Goal: Manage account settings

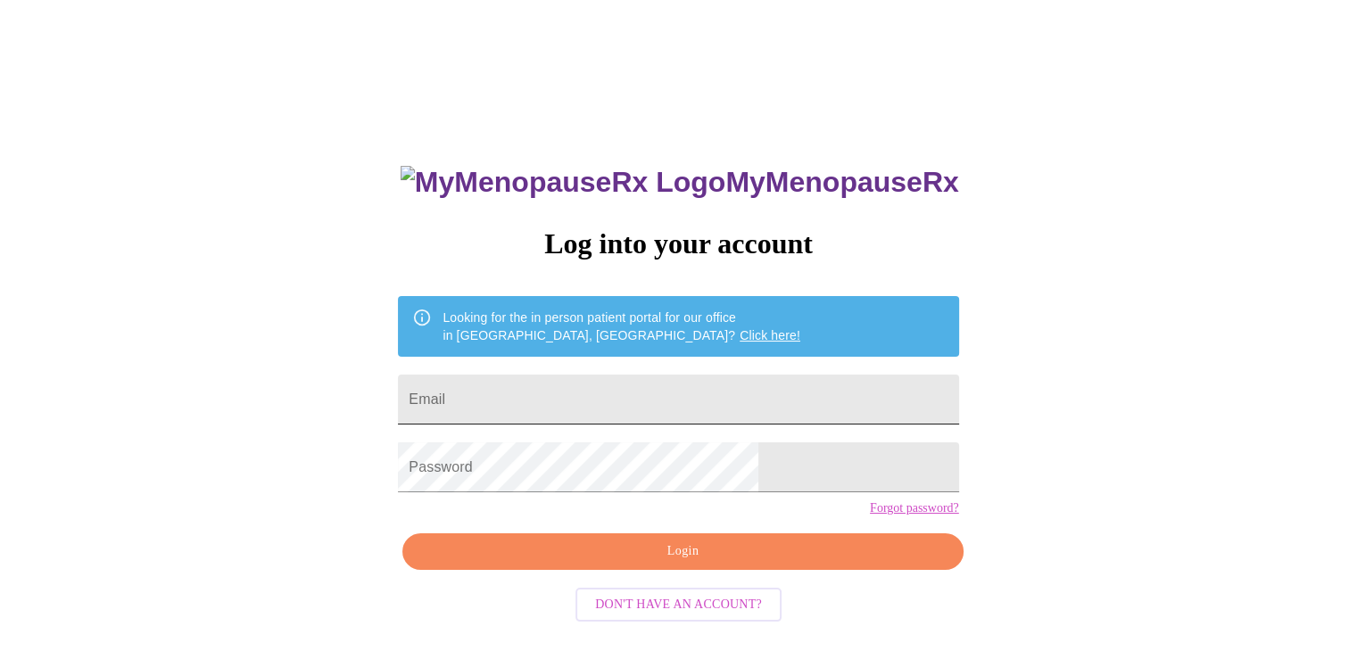
click at [660, 390] on input "Email" at bounding box center [678, 400] width 560 height 50
type input "[EMAIL_ADDRESS][DOMAIN_NAME]"
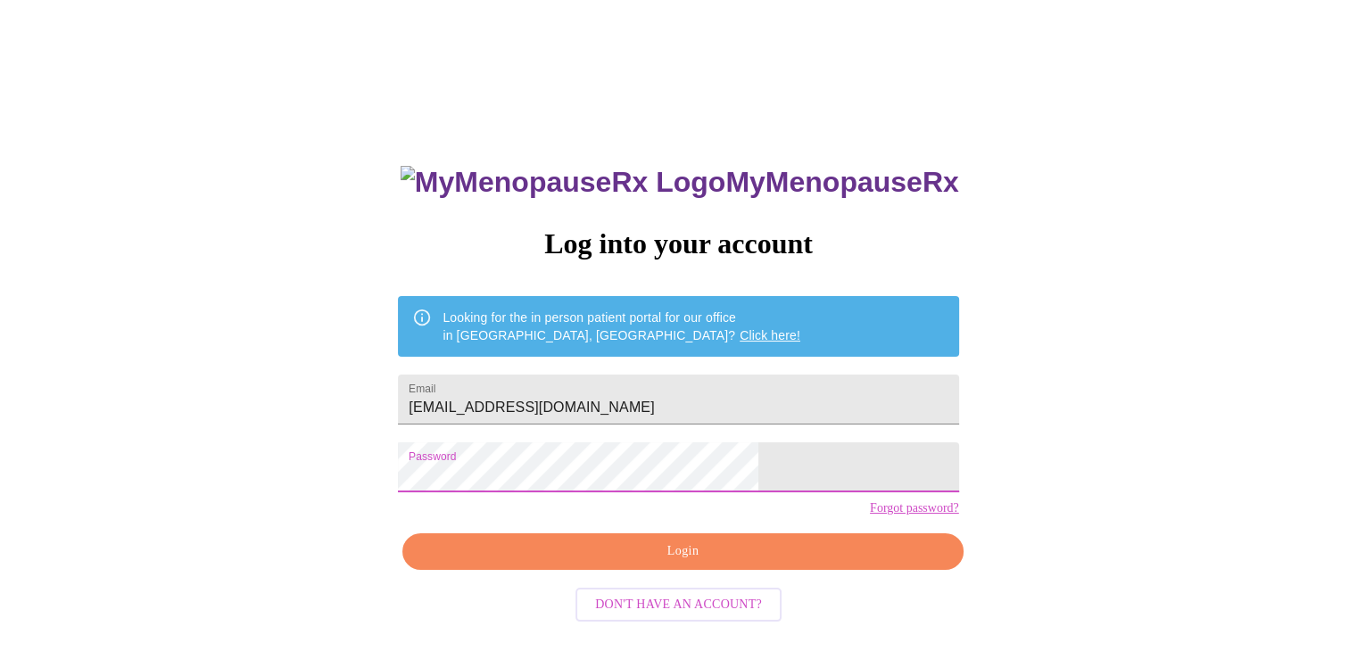
click at [709, 563] on span "Login" at bounding box center [682, 552] width 519 height 22
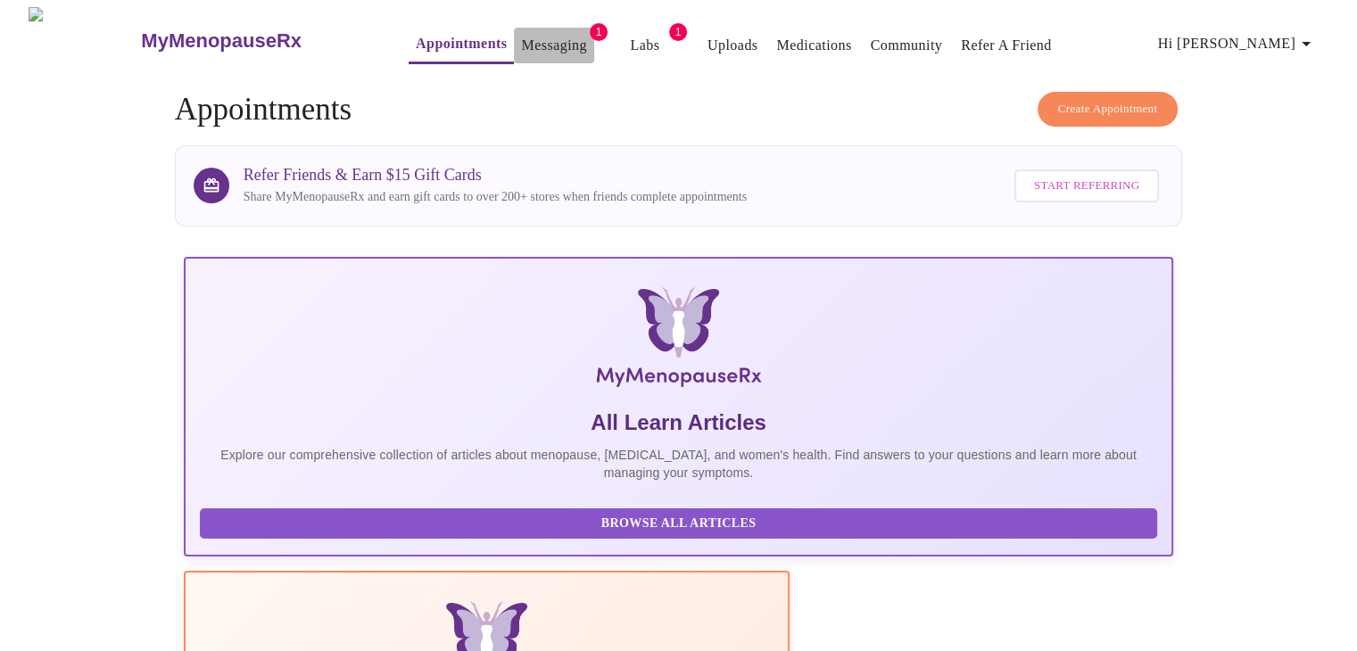
click at [532, 33] on link "Messaging" at bounding box center [553, 45] width 65 height 25
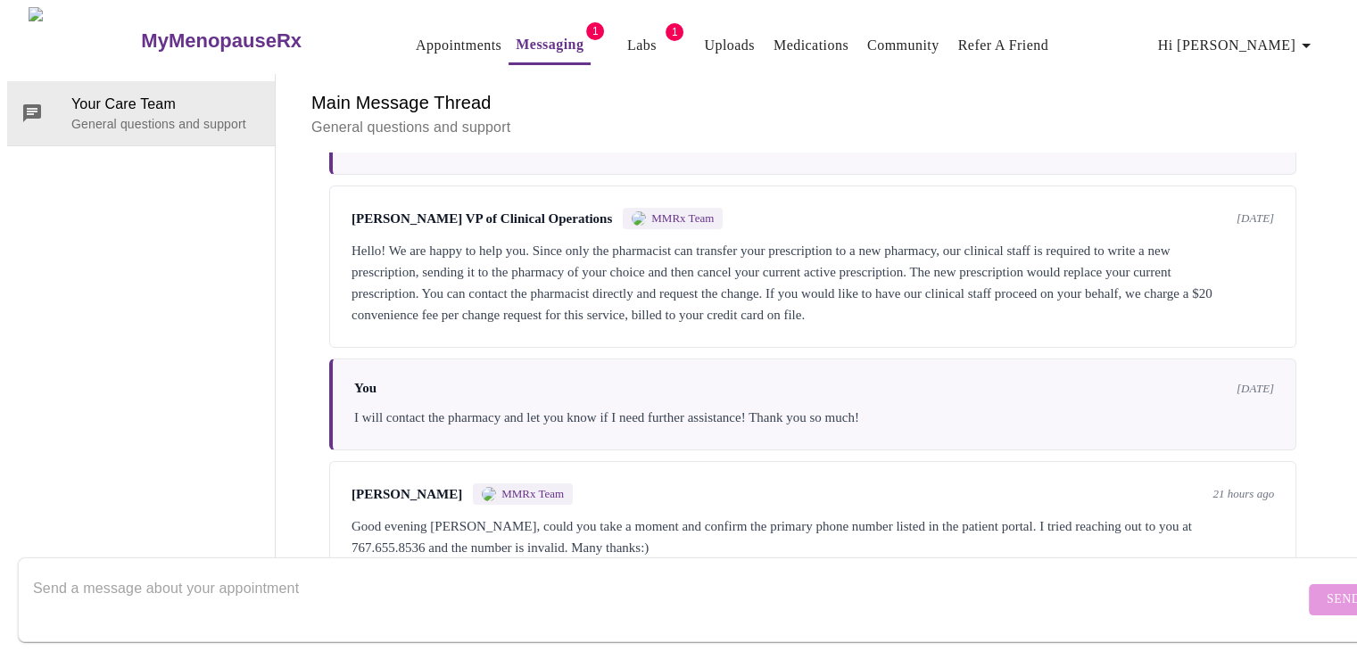
click at [1270, 35] on span "Hi [PERSON_NAME]" at bounding box center [1237, 45] width 159 height 25
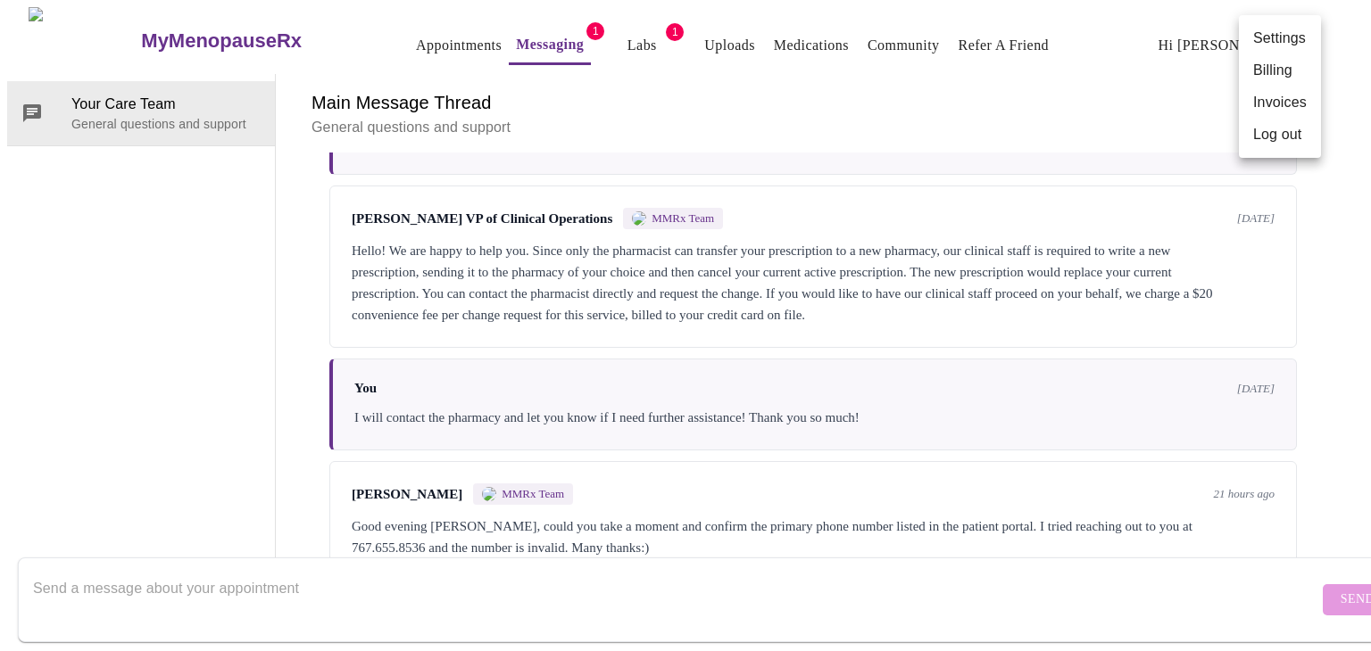
click at [1270, 35] on li "Settings" at bounding box center [1280, 38] width 82 height 32
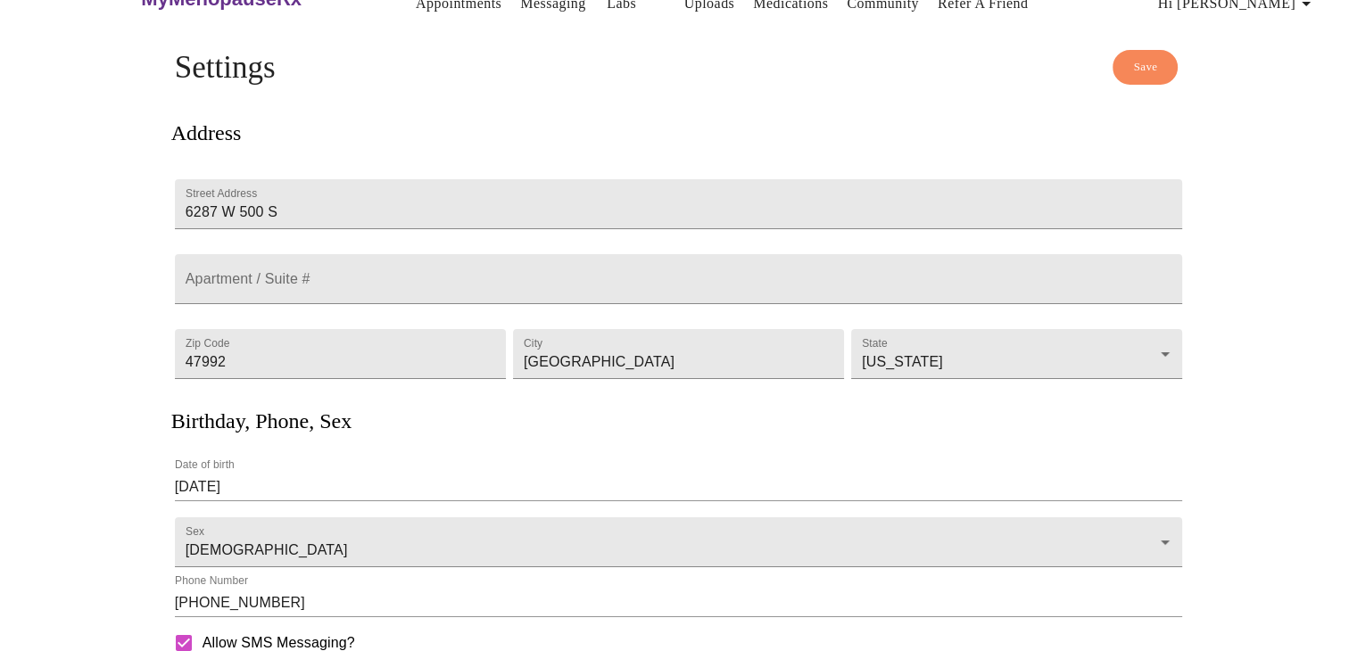
scroll to position [47, 0]
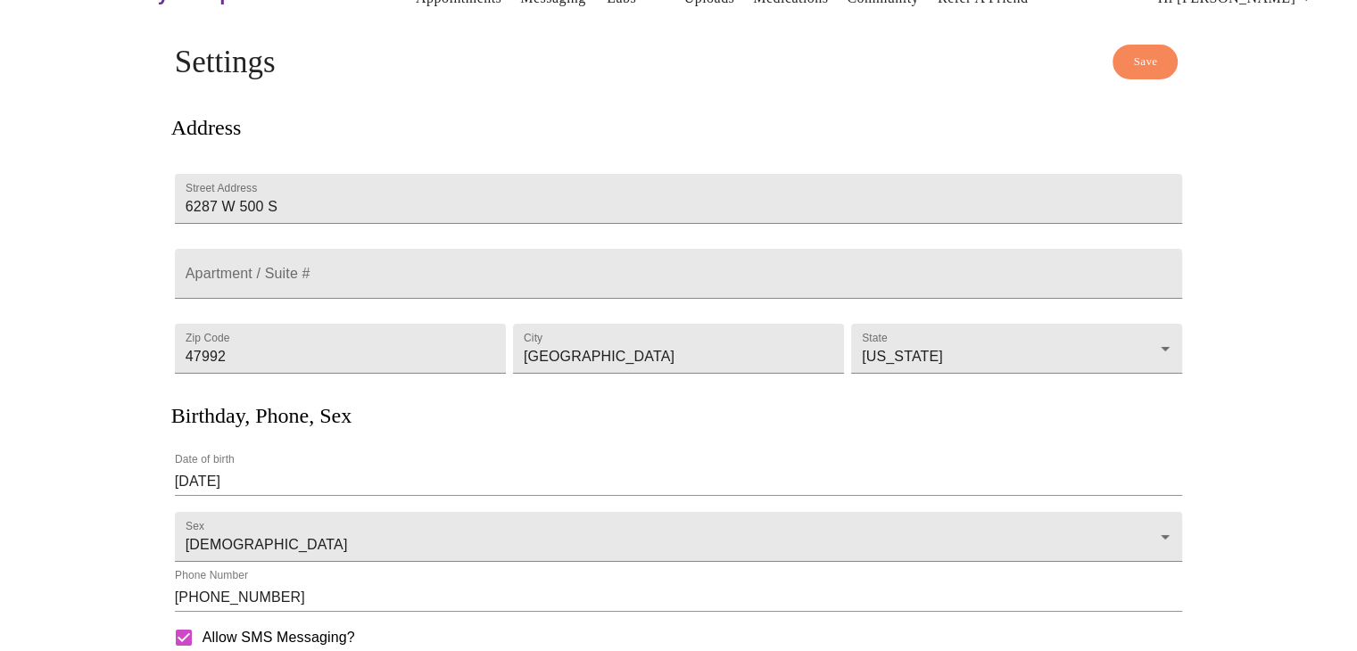
click at [275, 596] on input "[PHONE_NUMBER]" at bounding box center [679, 598] width 1008 height 29
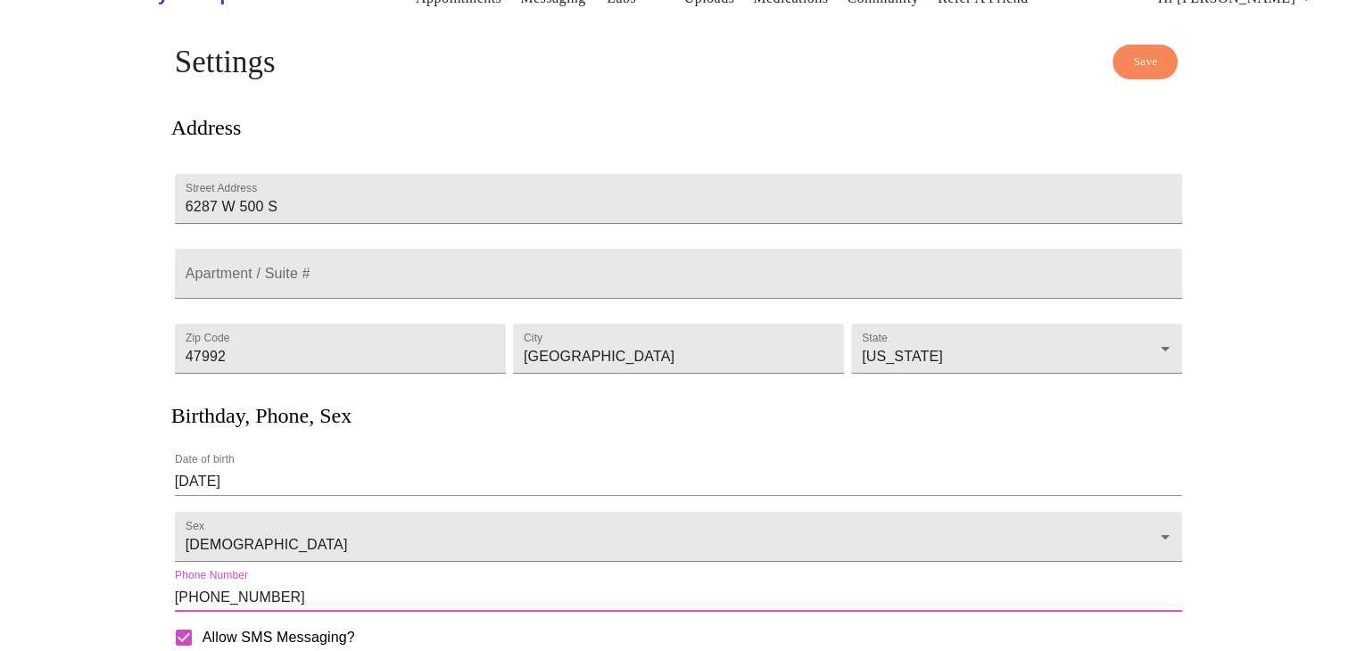
type input "[PHONE_NUMBER]"
click at [1146, 52] on span "Save" at bounding box center [1145, 62] width 24 height 21
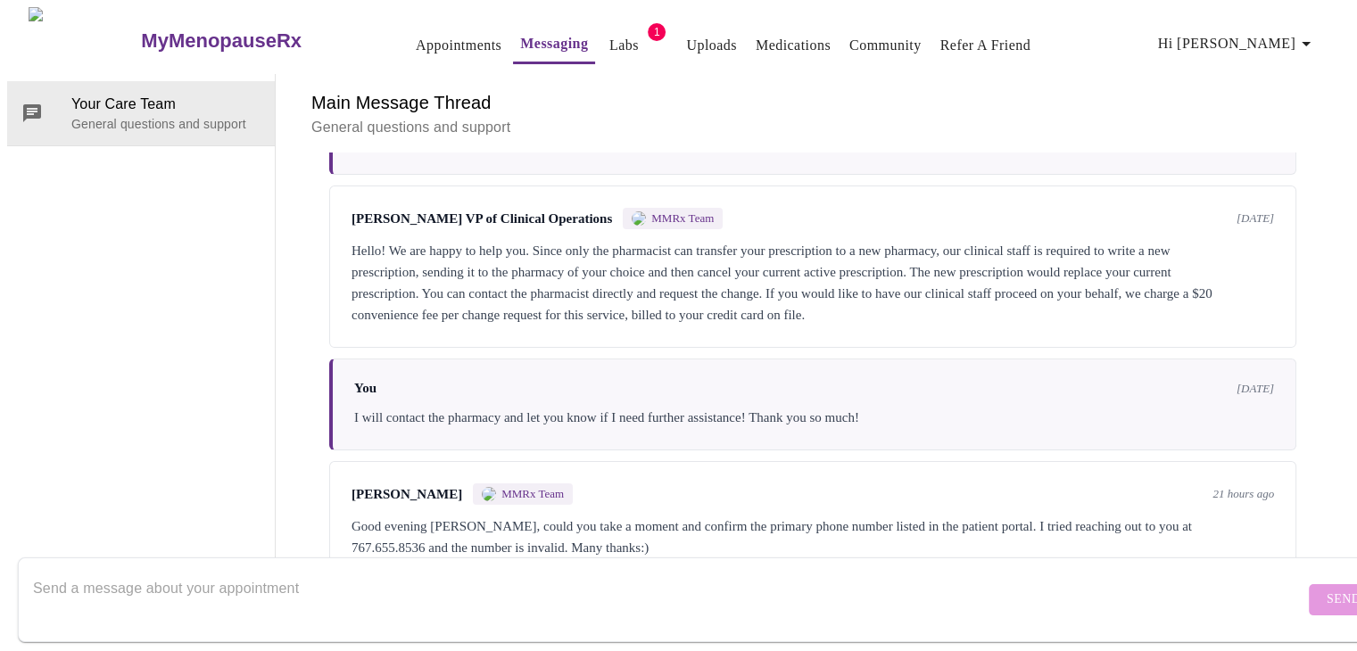
scroll to position [447, 0]
click at [459, 597] on textarea "Send a message about your appointment" at bounding box center [669, 599] width 1272 height 57
type textarea "Hello! I corrected my telephone number! Thank you!"
click at [1327, 589] on span "Send" at bounding box center [1344, 600] width 34 height 22
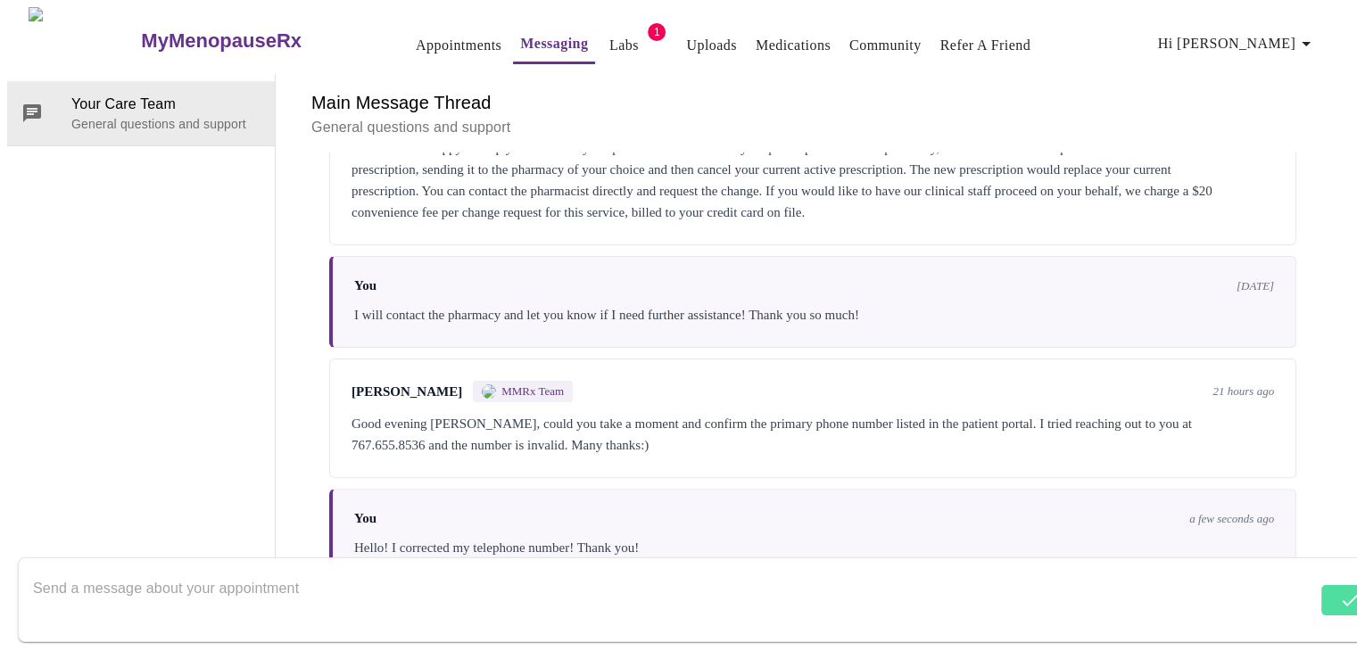
scroll to position [541, 0]
click at [408, 304] on div "I will contact the pharmacy and let you know if I need further assistance! Than…" at bounding box center [814, 314] width 920 height 21
